Goal: Transaction & Acquisition: Obtain resource

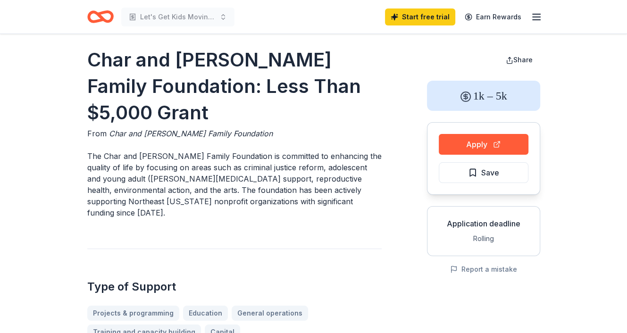
scroll to position [94, 0]
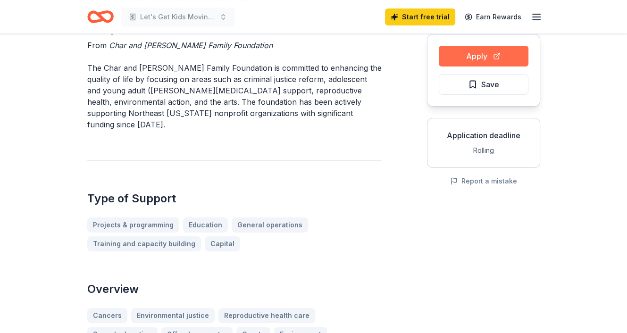
click at [475, 53] on button "Apply" at bounding box center [484, 56] width 90 height 21
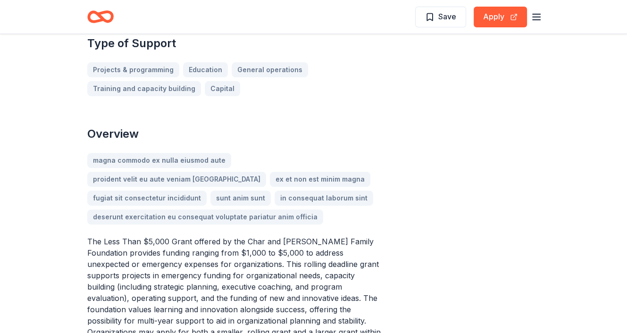
scroll to position [142, 0]
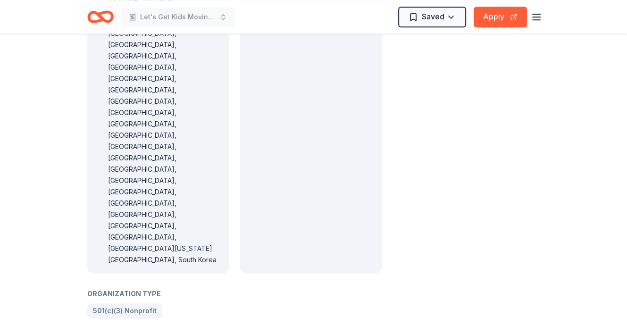
scroll to position [1039, 0]
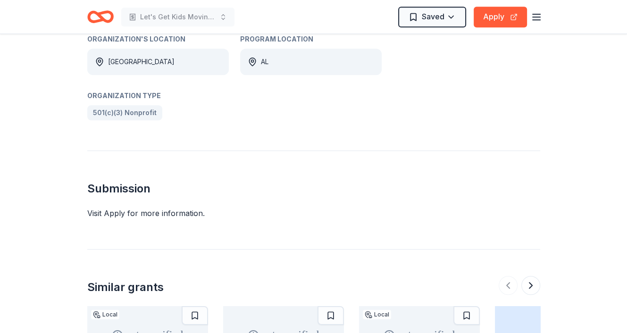
scroll to position [472, 0]
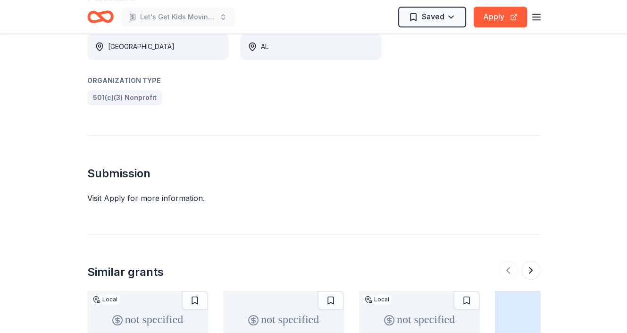
click at [116, 199] on div "Visit Apply for more information." at bounding box center [313, 198] width 453 height 11
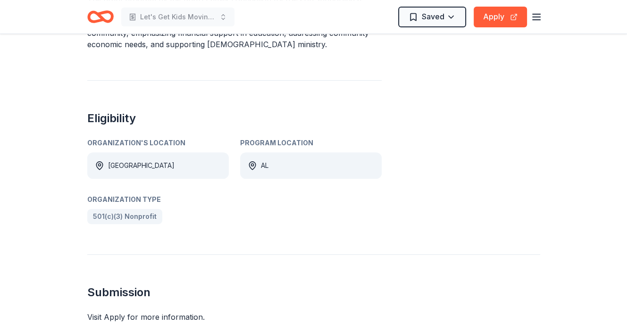
scroll to position [330, 0]
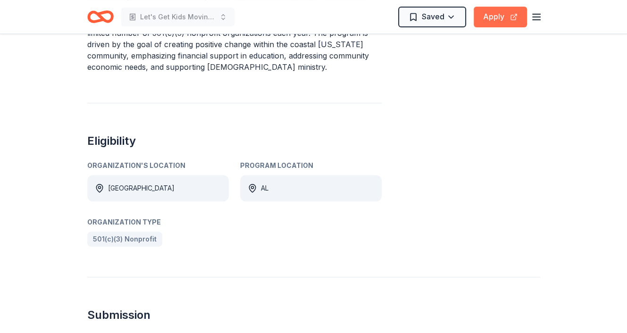
click at [488, 16] on button "Apply" at bounding box center [500, 17] width 53 height 21
